Goal: Information Seeking & Learning: Learn about a topic

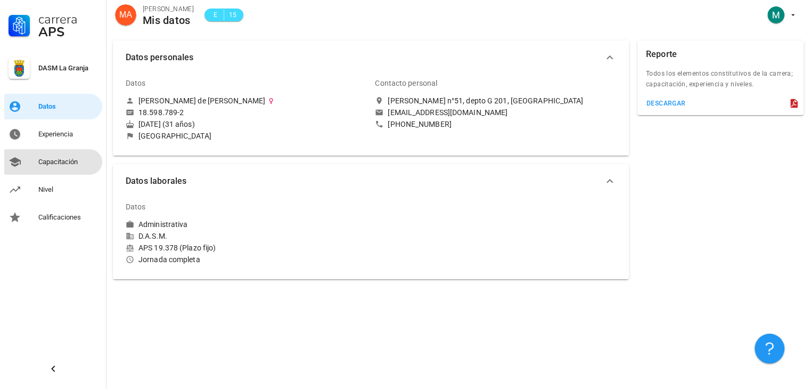
click at [77, 160] on div "Capacitación" at bounding box center [68, 162] width 60 height 9
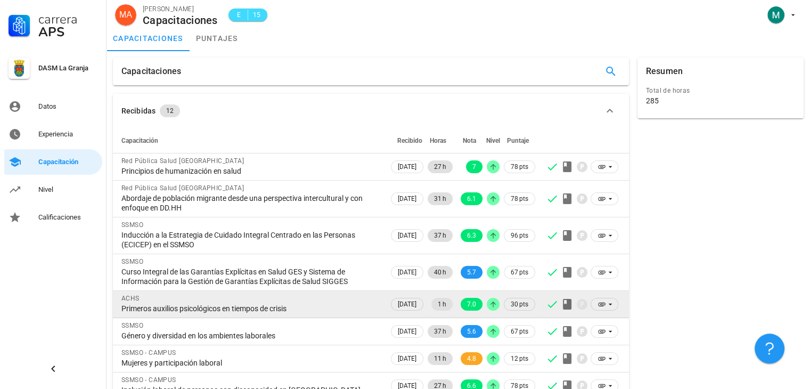
click at [164, 308] on div "Primeros auxilios psicológicos en tiempos de crisis" at bounding box center [250, 309] width 259 height 10
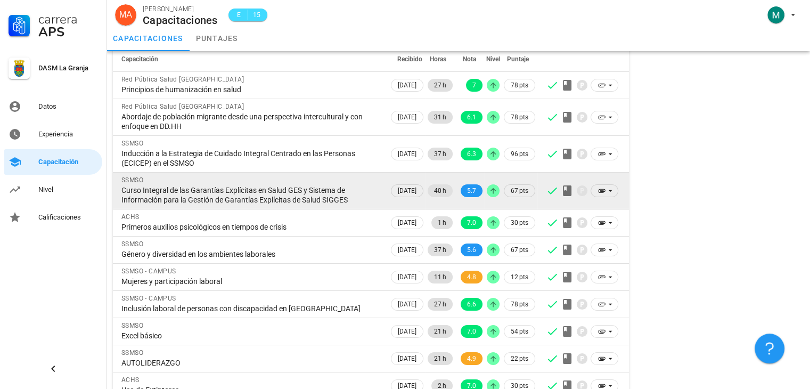
scroll to position [124, 0]
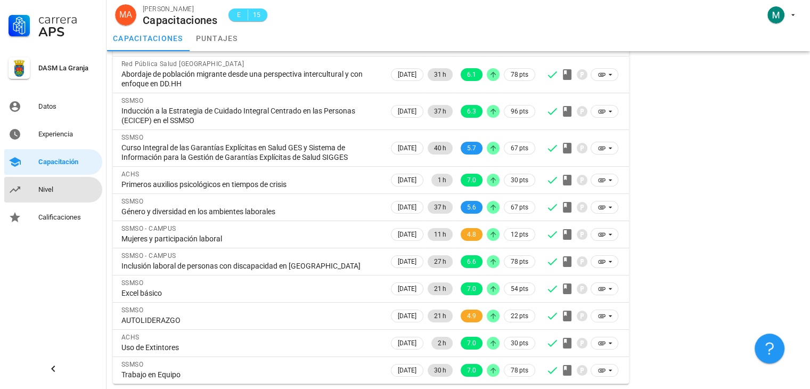
click at [56, 187] on div "Nivel" at bounding box center [68, 189] width 60 height 9
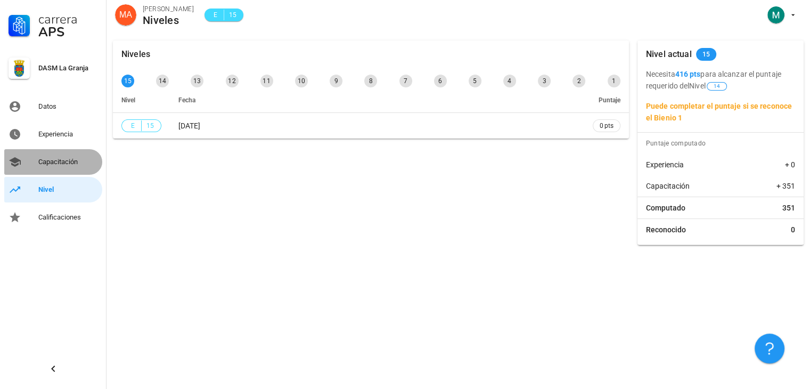
click at [62, 165] on div "Capacitación" at bounding box center [68, 162] width 60 height 9
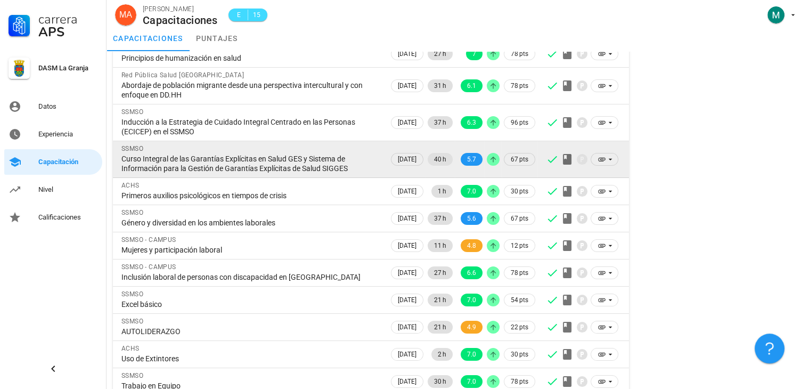
scroll to position [124, 0]
